Goal: Task Accomplishment & Management: Use online tool/utility

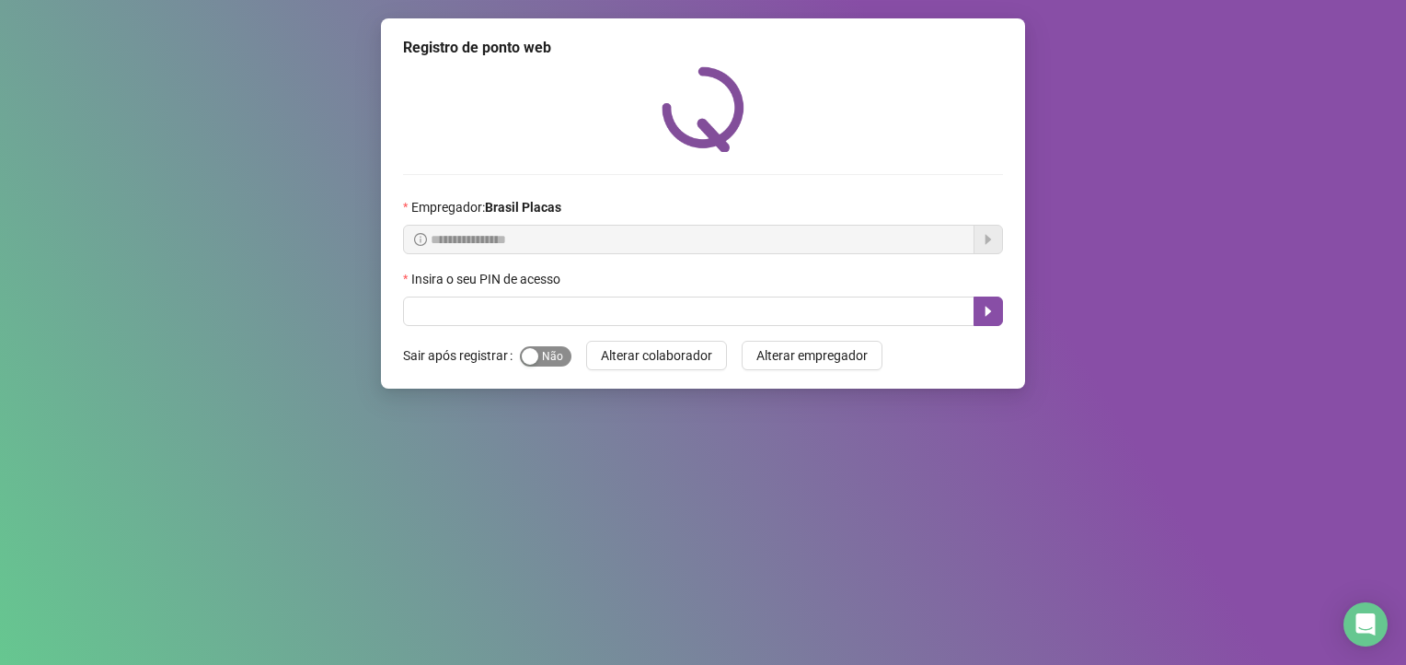
click at [552, 351] on span "Sim Não" at bounding box center [546, 356] width 52 height 20
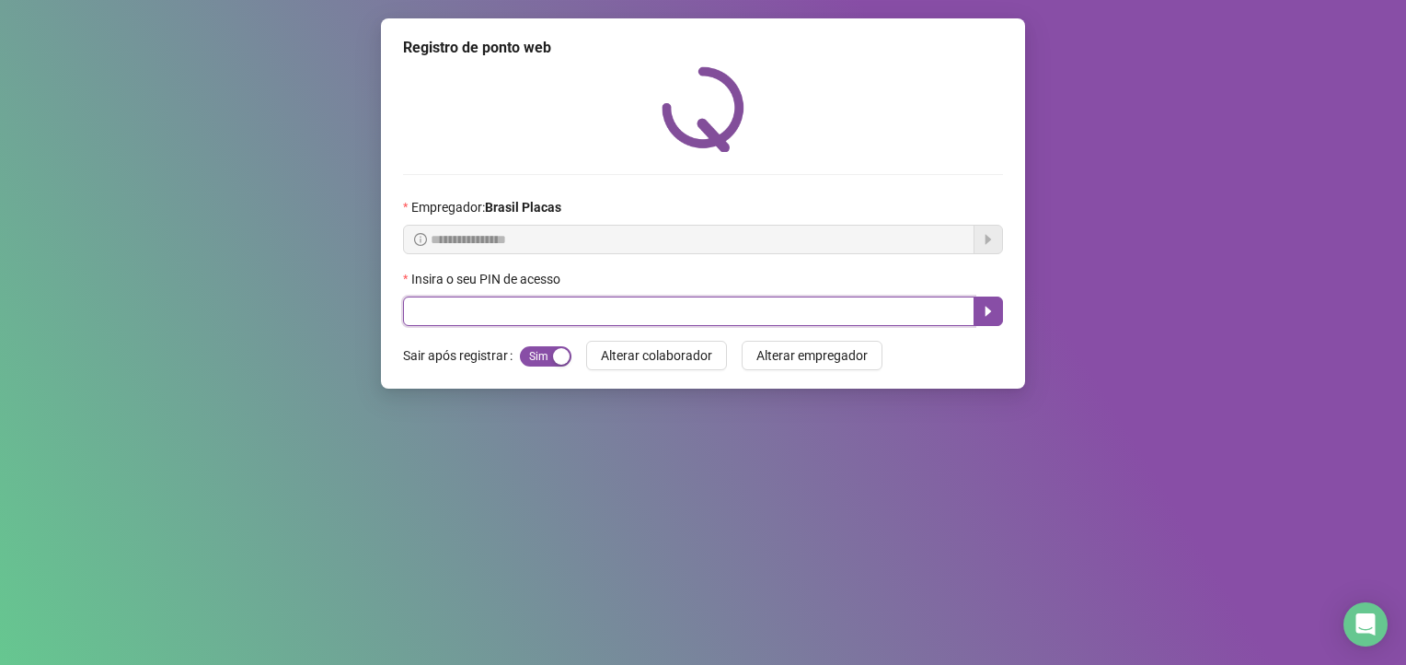
click at [449, 318] on input "text" at bounding box center [689, 310] width 572 height 29
type input "*****"
click at [988, 312] on icon "caret-right" at bounding box center [989, 311] width 6 height 10
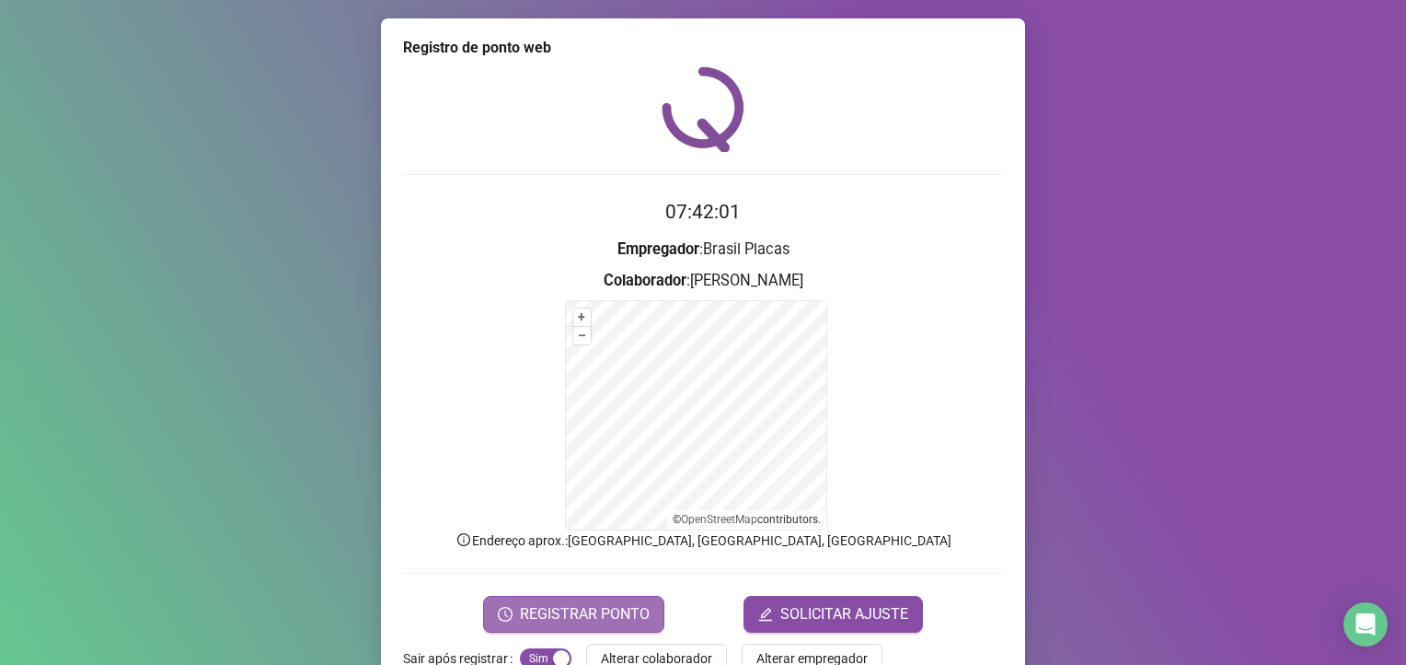
click at [559, 605] on span "REGISTRAR PONTO" at bounding box center [585, 614] width 130 height 22
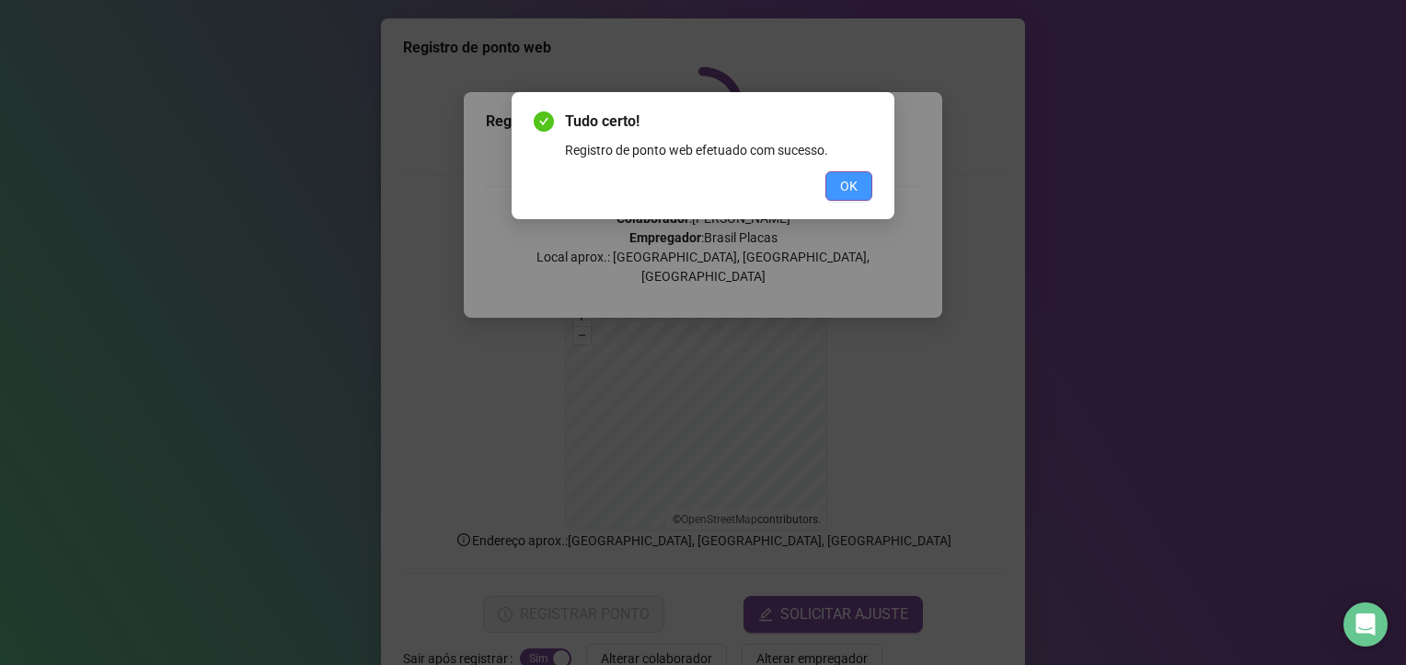
click at [839, 181] on button "OK" at bounding box center [849, 185] width 47 height 29
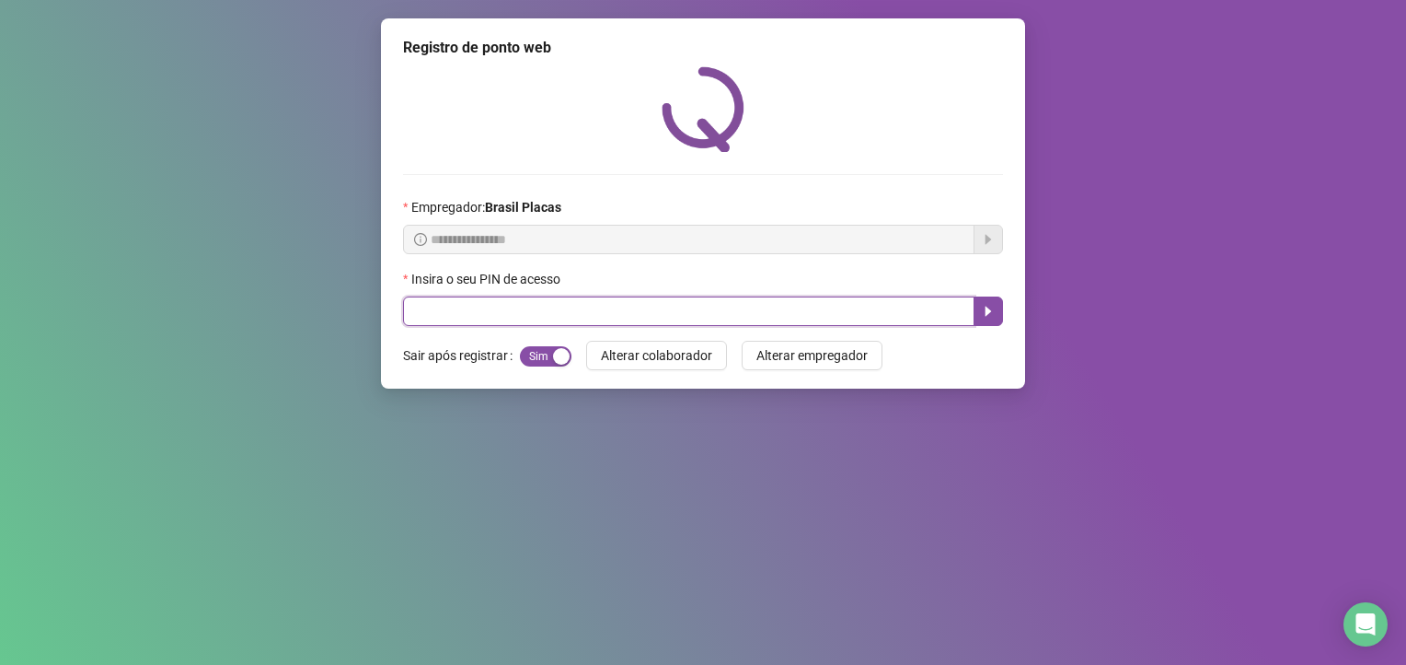
click at [445, 306] on input "text" at bounding box center [689, 310] width 572 height 29
type input "*****"
click at [988, 312] on icon "caret-right" at bounding box center [989, 311] width 6 height 10
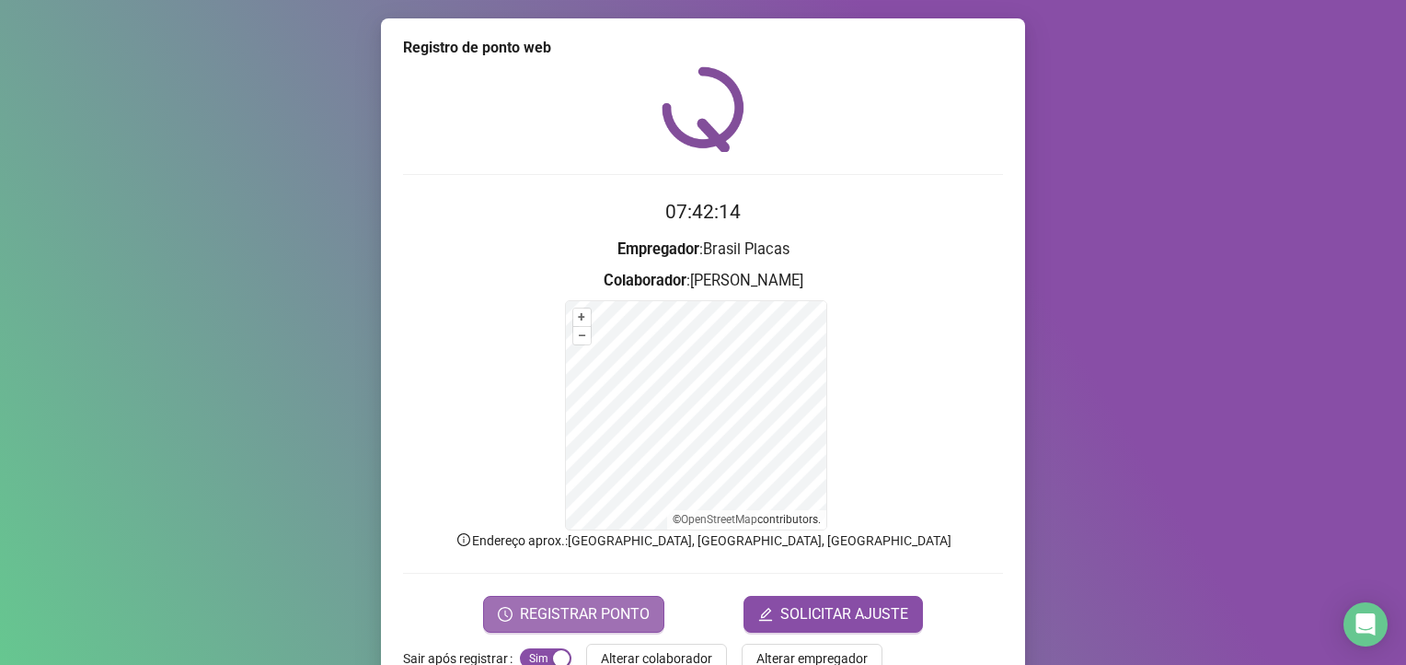
click at [602, 618] on span "REGISTRAR PONTO" at bounding box center [585, 614] width 130 height 22
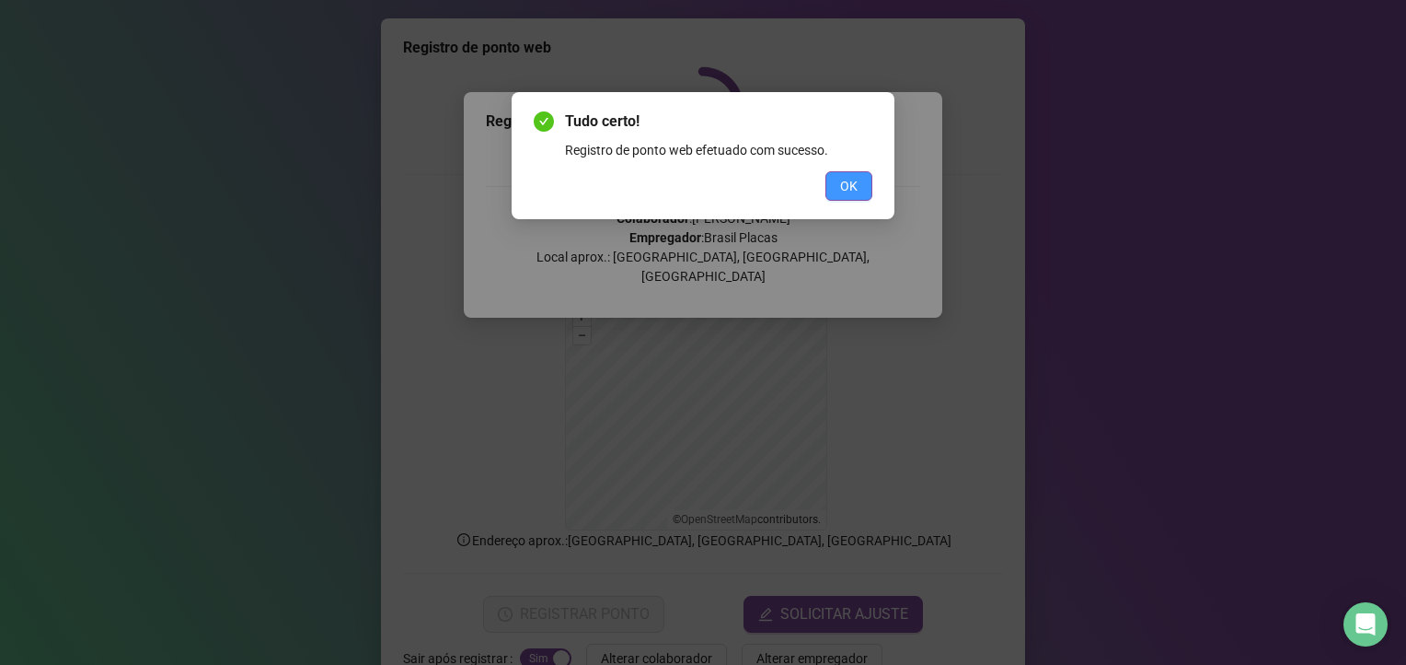
click at [842, 182] on span "OK" at bounding box center [848, 186] width 17 height 20
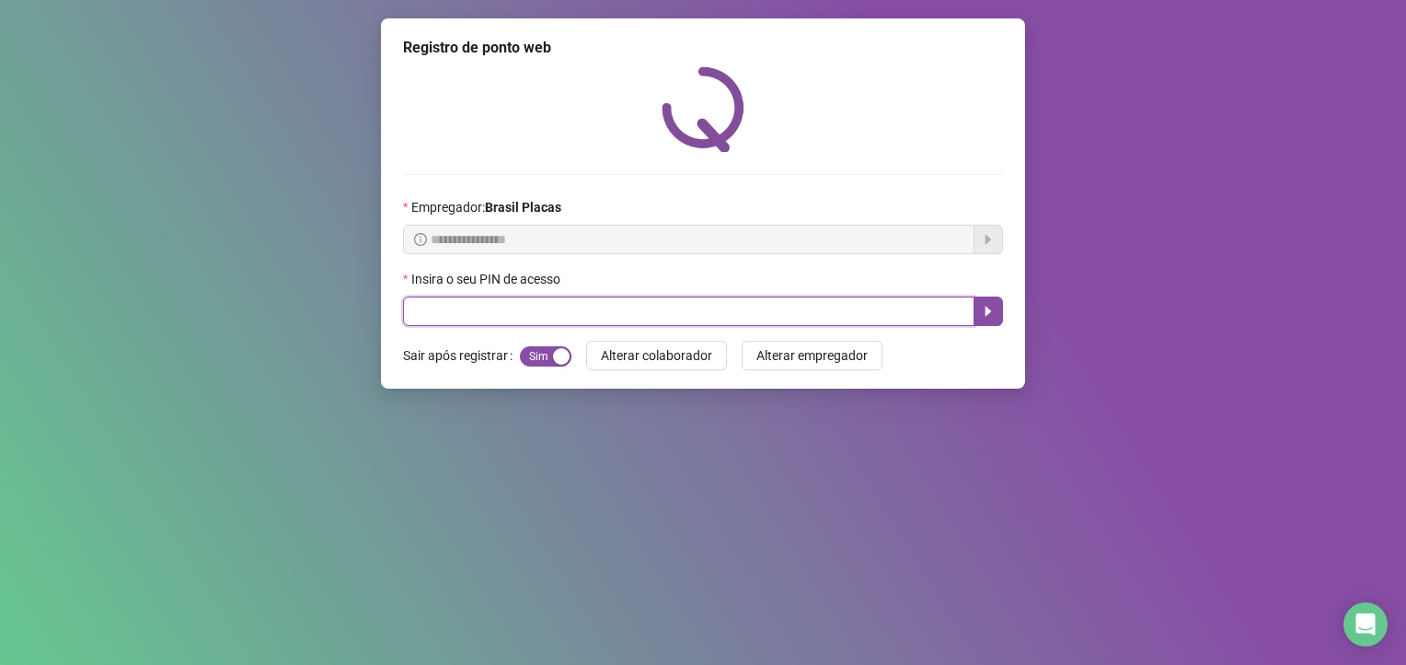
click at [875, 302] on input "text" at bounding box center [689, 310] width 572 height 29
type input "*****"
click at [988, 312] on icon "caret-right" at bounding box center [989, 311] width 6 height 10
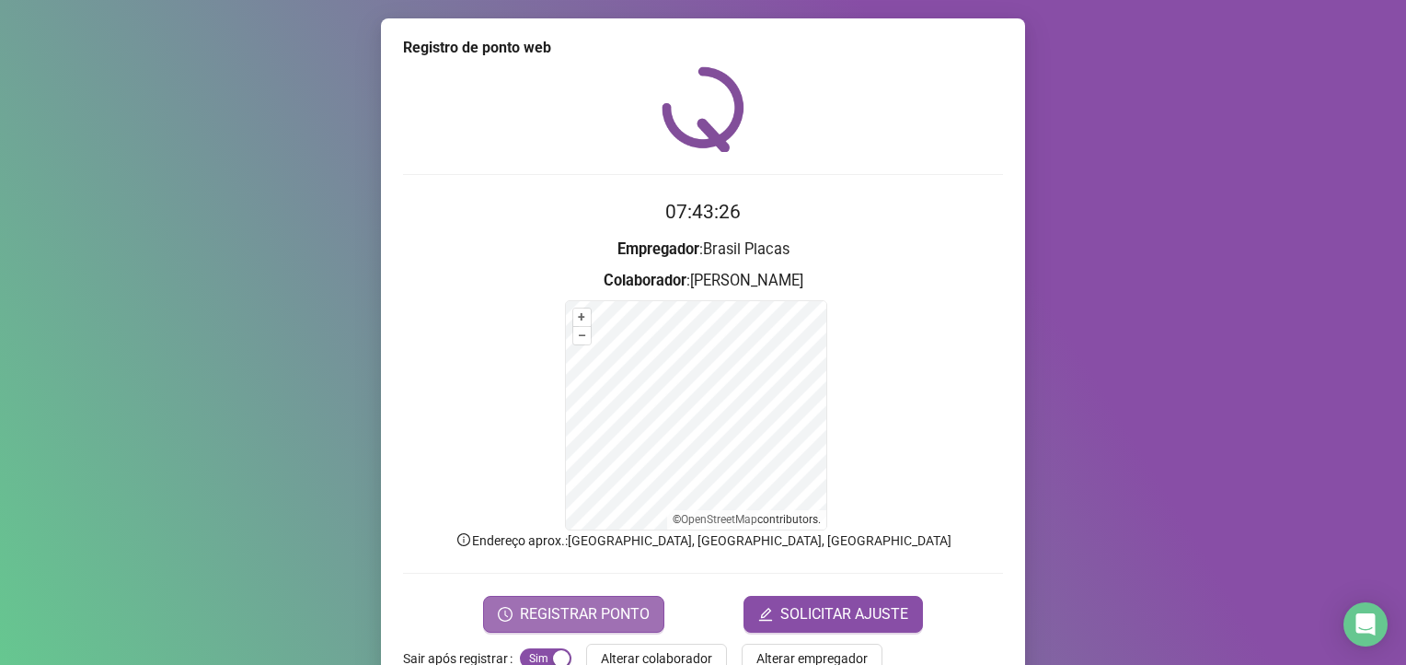
click at [611, 611] on span "REGISTRAR PONTO" at bounding box center [585, 614] width 130 height 22
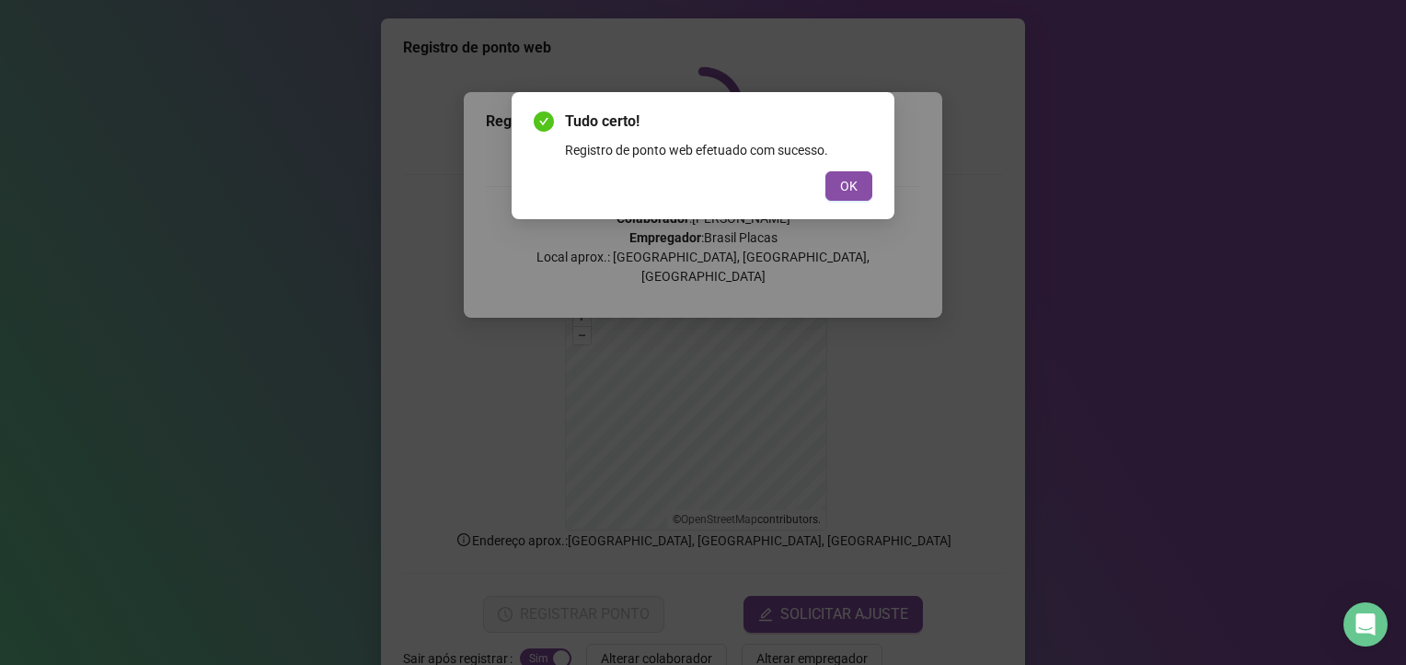
click at [810, 215] on div "Tudo certo! Registro de ponto web efetuado com sucesso. OK" at bounding box center [703, 155] width 383 height 127
click at [829, 187] on button "OK" at bounding box center [849, 185] width 47 height 29
click at [829, 184] on button "OK" at bounding box center [849, 185] width 47 height 29
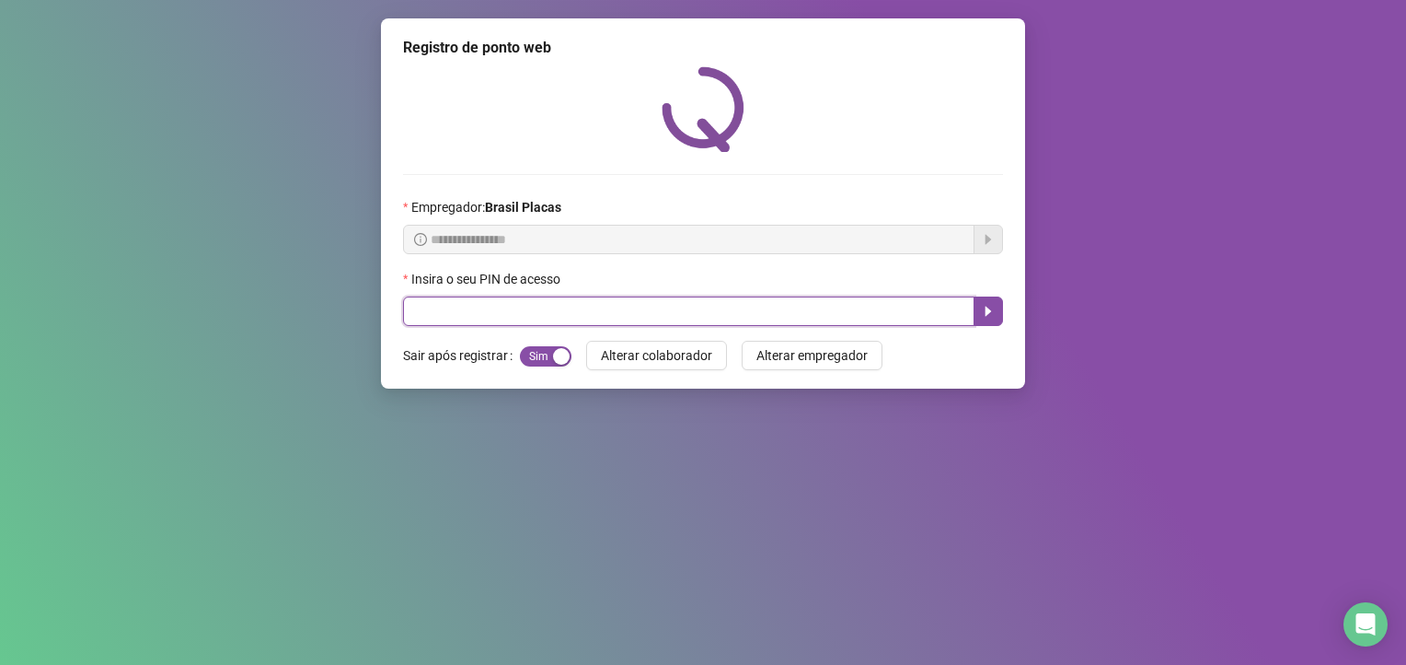
click at [664, 308] on input "text" at bounding box center [689, 310] width 572 height 29
type input "*****"
click at [996, 306] on button "button" at bounding box center [988, 310] width 29 height 29
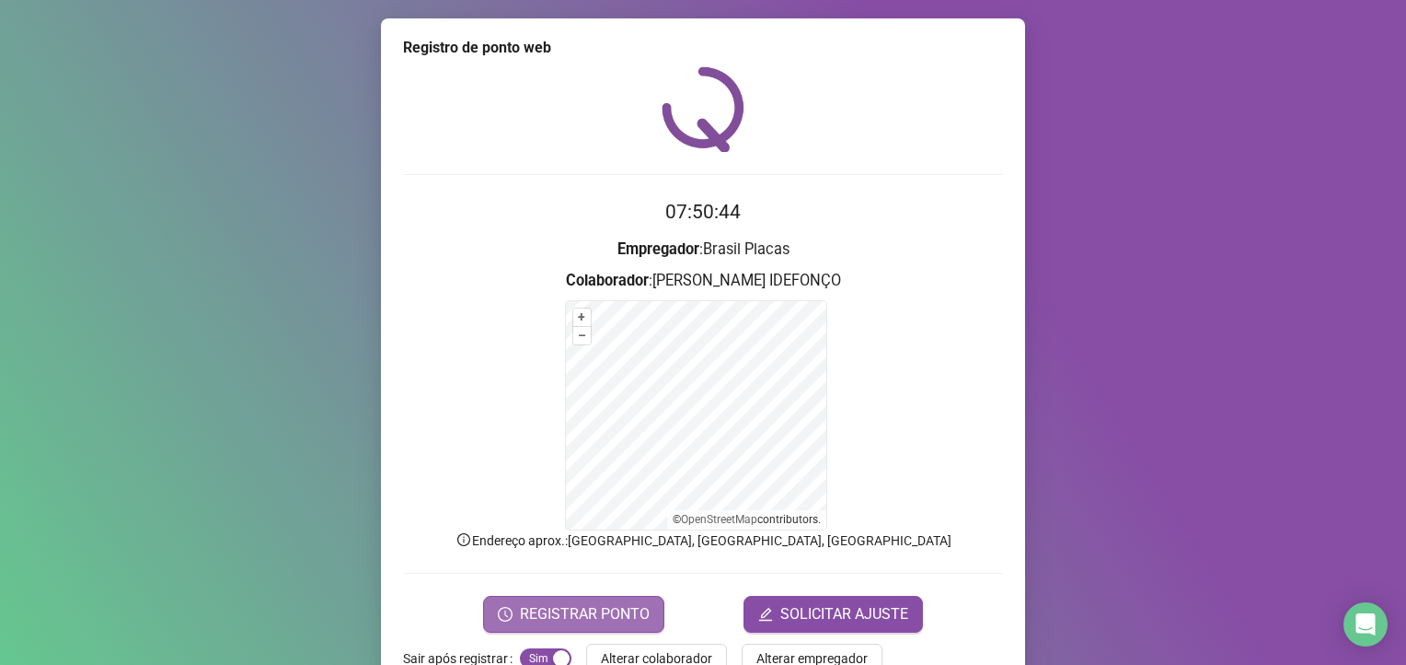
click at [490, 607] on button "REGISTRAR PONTO" at bounding box center [573, 613] width 181 height 37
click at [596, 617] on div "Tudo certo! Registro de ponto web efetuado com sucesso. OK" at bounding box center [703, 332] width 1406 height 665
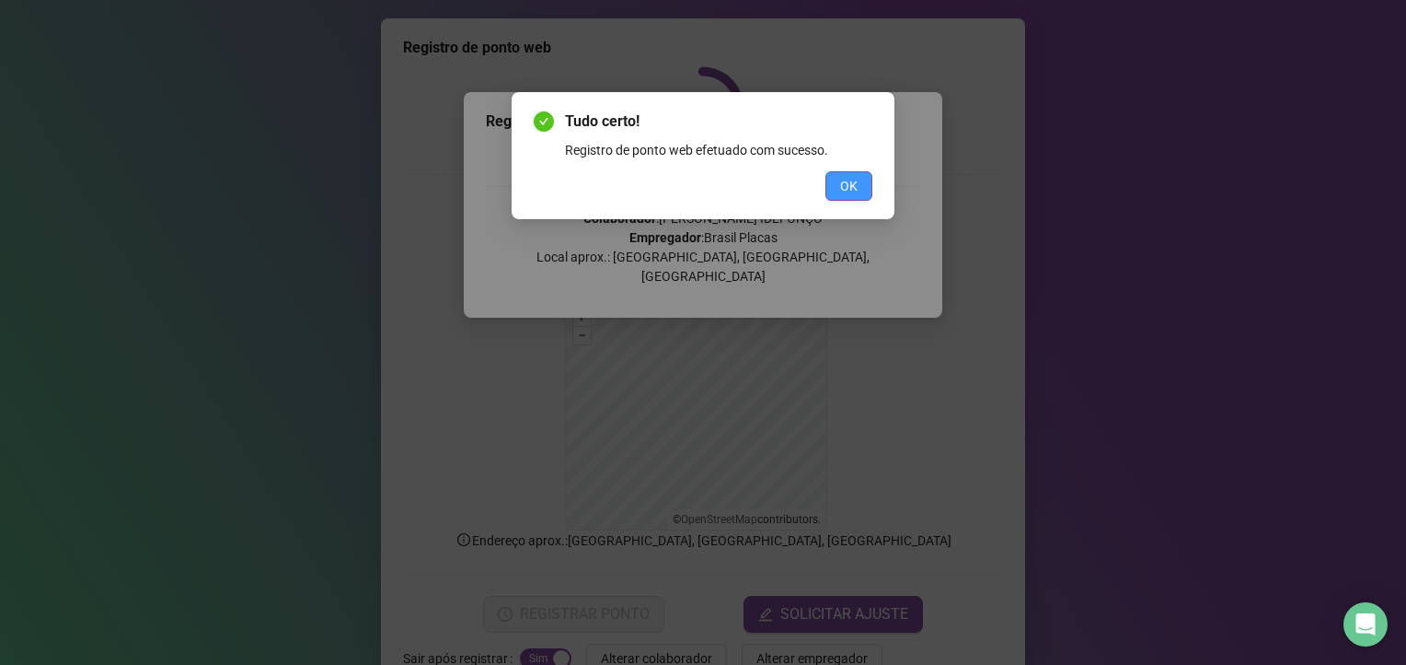
click at [840, 192] on span "OK" at bounding box center [848, 186] width 17 height 20
